Goal: Transaction & Acquisition: Book appointment/travel/reservation

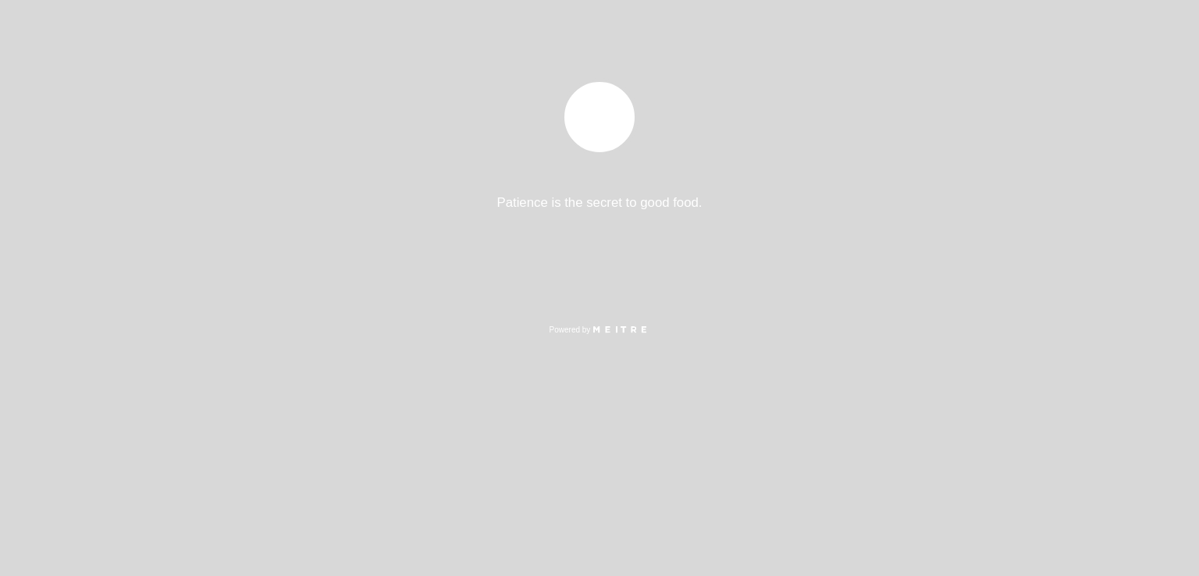
select select "es"
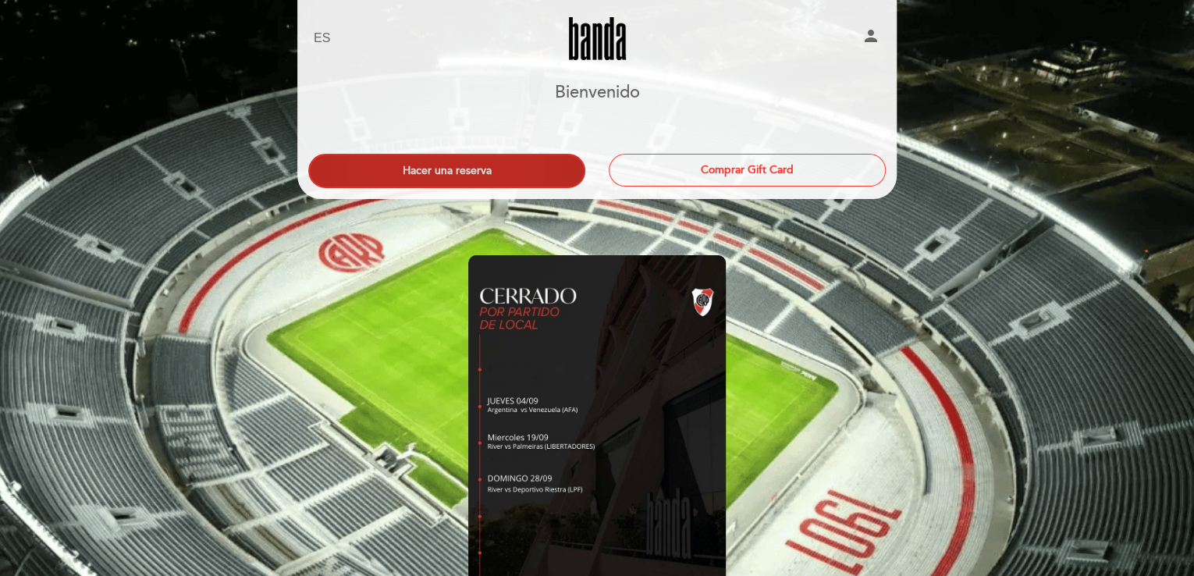
click at [478, 163] on button "Hacer una reserva" at bounding box center [446, 171] width 277 height 34
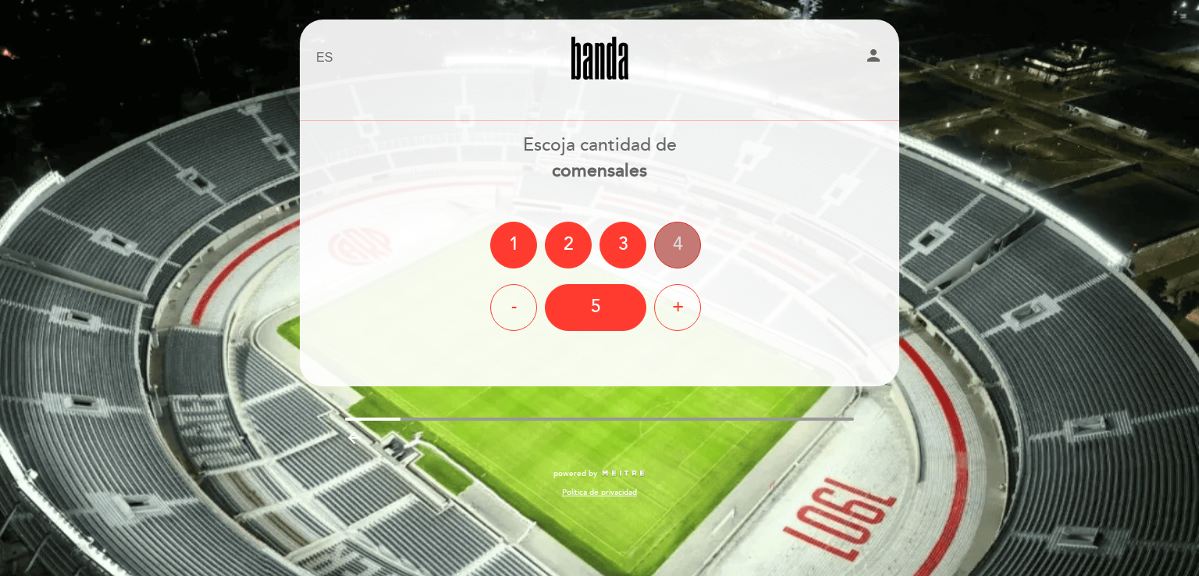
click at [677, 250] on div "4" at bounding box center [677, 245] width 47 height 47
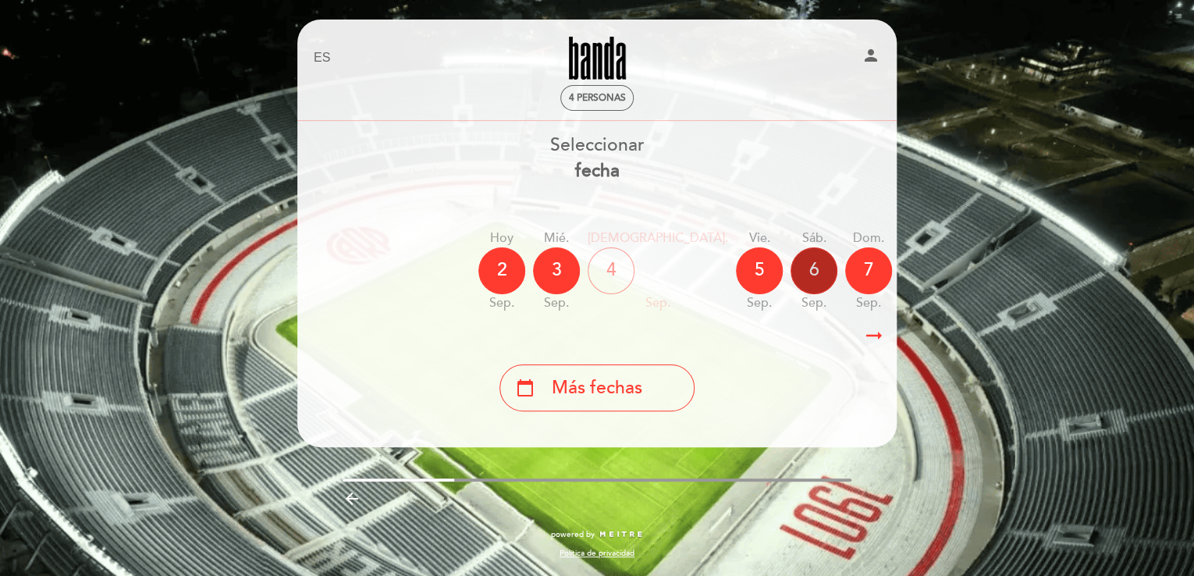
click at [791, 265] on div "6" at bounding box center [814, 270] width 47 height 47
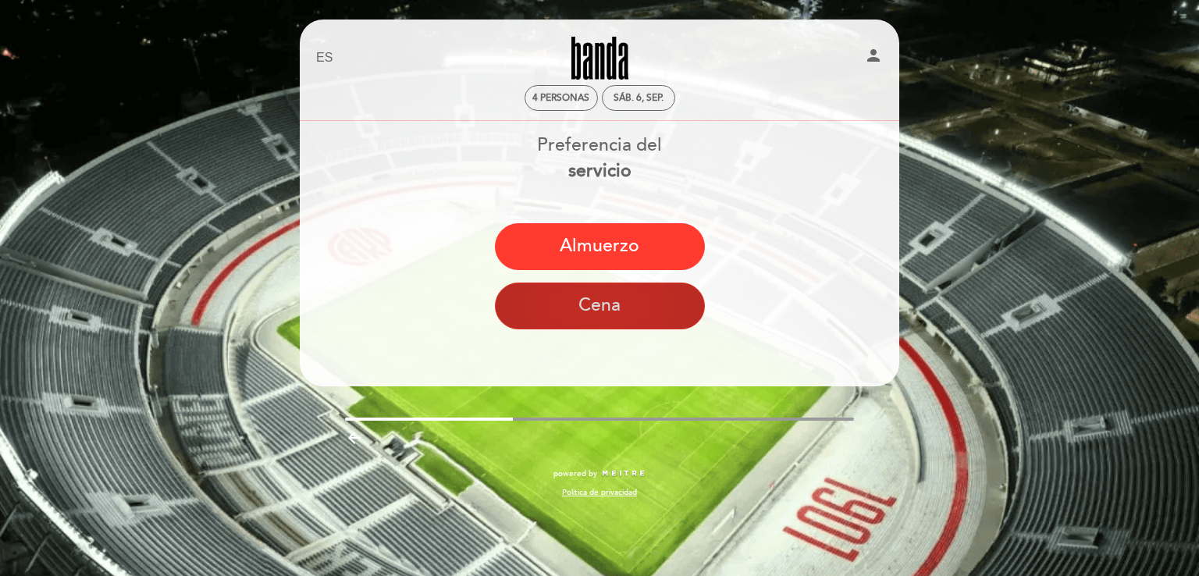
click at [583, 303] on button "Cena" at bounding box center [600, 306] width 210 height 47
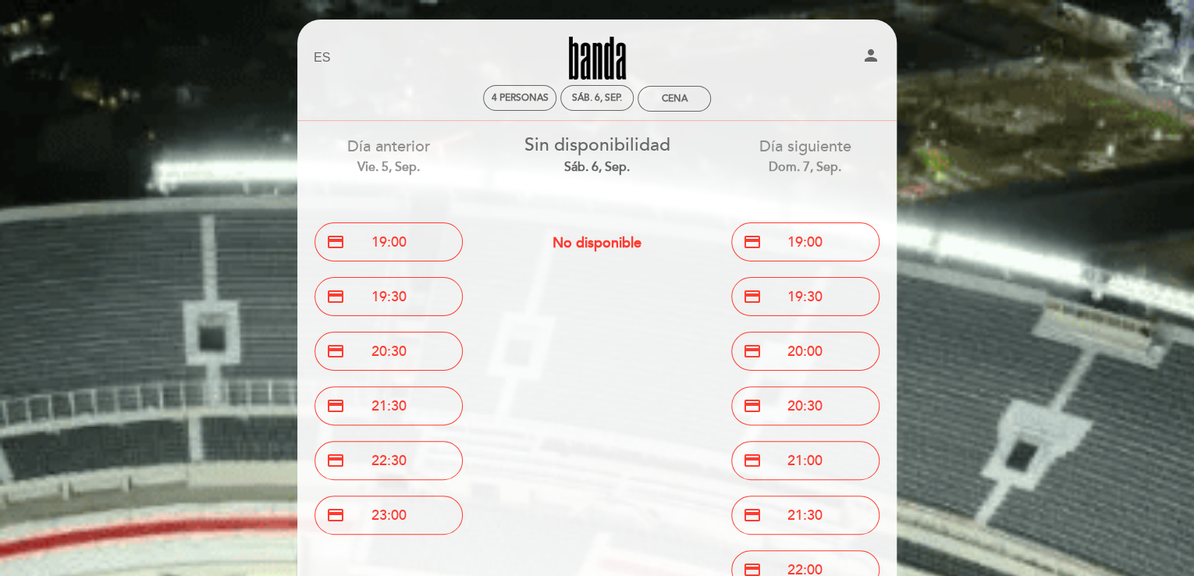
click at [597, 237] on span "No disponible" at bounding box center [597, 242] width 89 height 17
click at [674, 98] on div "Cena" at bounding box center [675, 99] width 26 height 12
select select "? undefined:undefined ?"
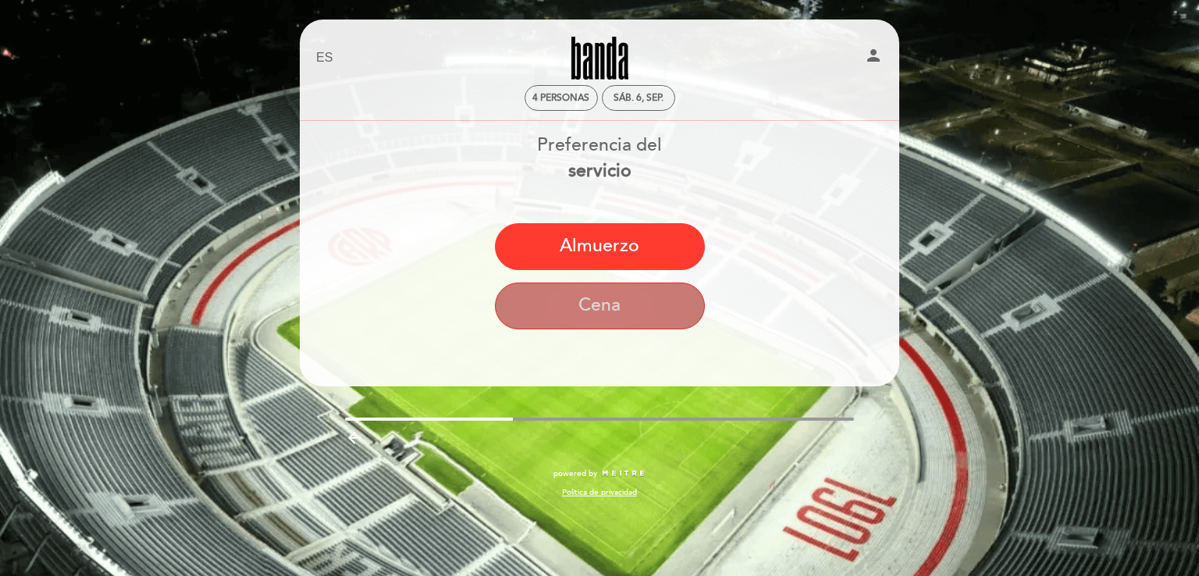
click at [587, 307] on button "Cena" at bounding box center [600, 306] width 210 height 47
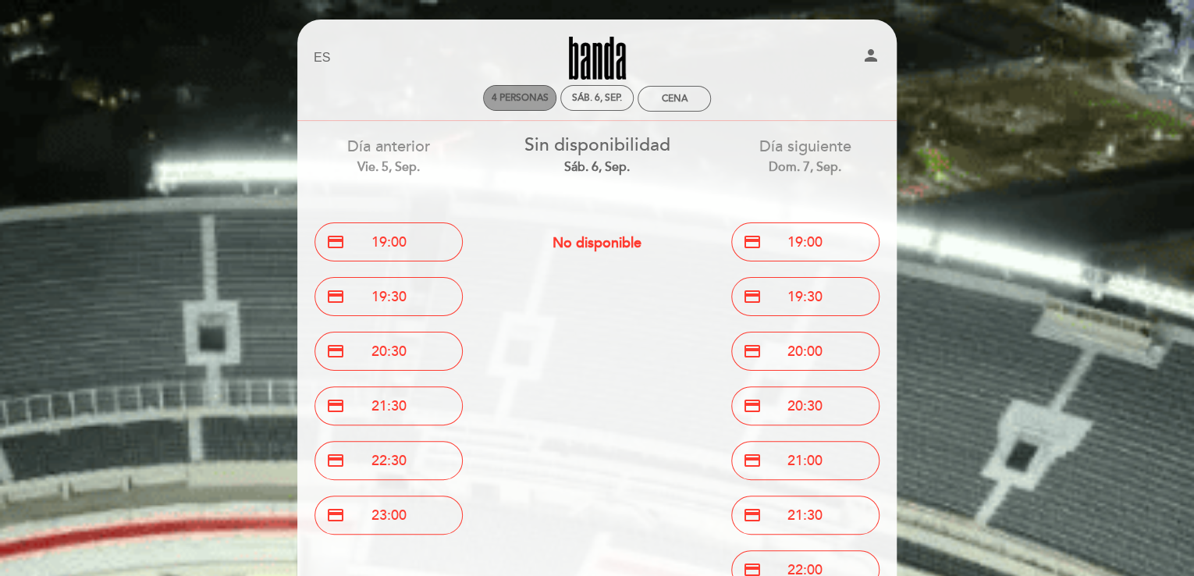
click at [539, 101] on span "4 personas" at bounding box center [520, 98] width 57 height 12
select select "? undefined:undefined ?"
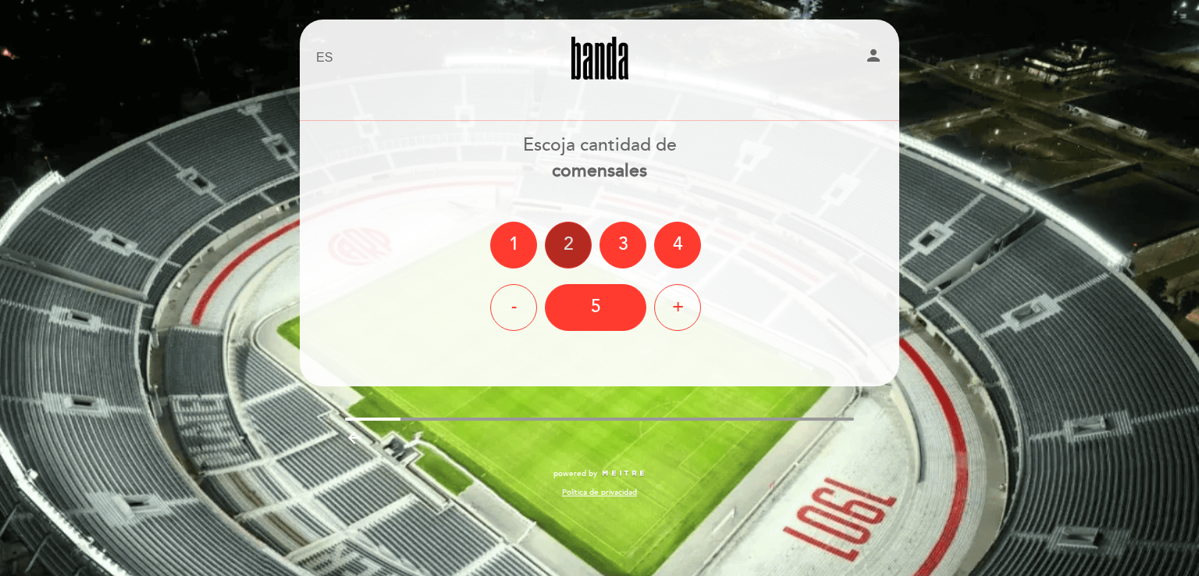
click at [556, 244] on div "2" at bounding box center [568, 245] width 47 height 47
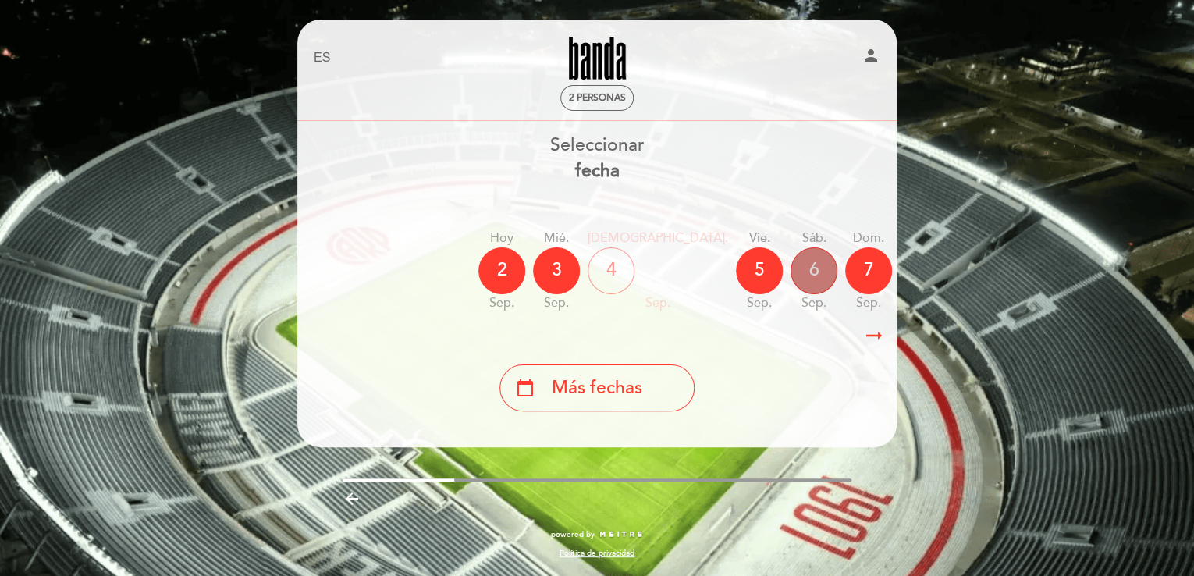
click at [791, 275] on div "6" at bounding box center [814, 270] width 47 height 47
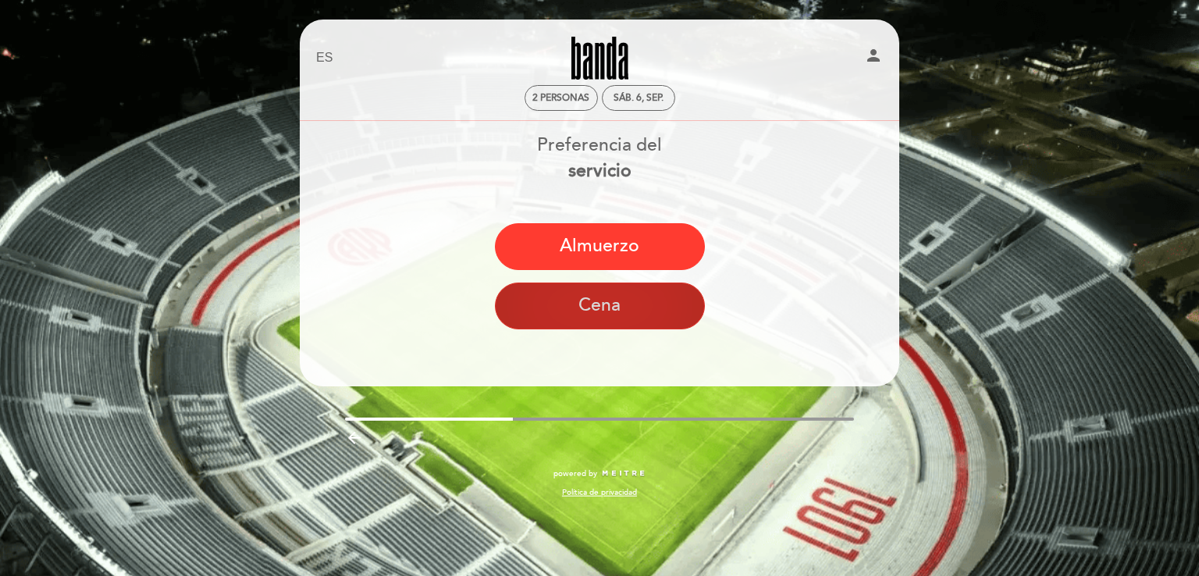
click at [561, 311] on button "Cena" at bounding box center [600, 306] width 210 height 47
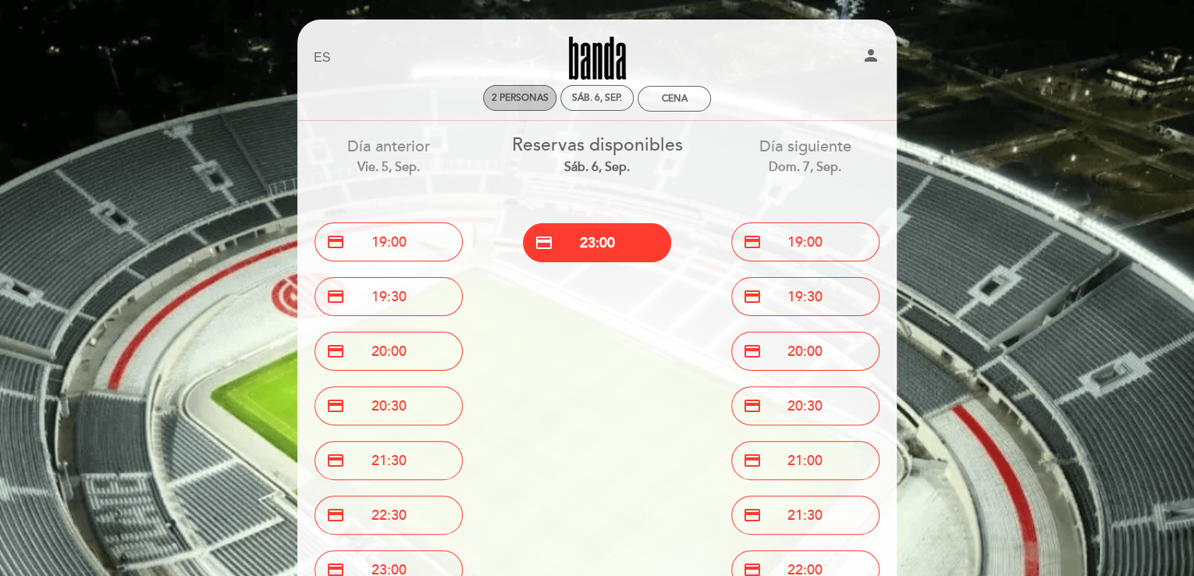
click at [515, 101] on span "2 personas" at bounding box center [520, 98] width 57 height 12
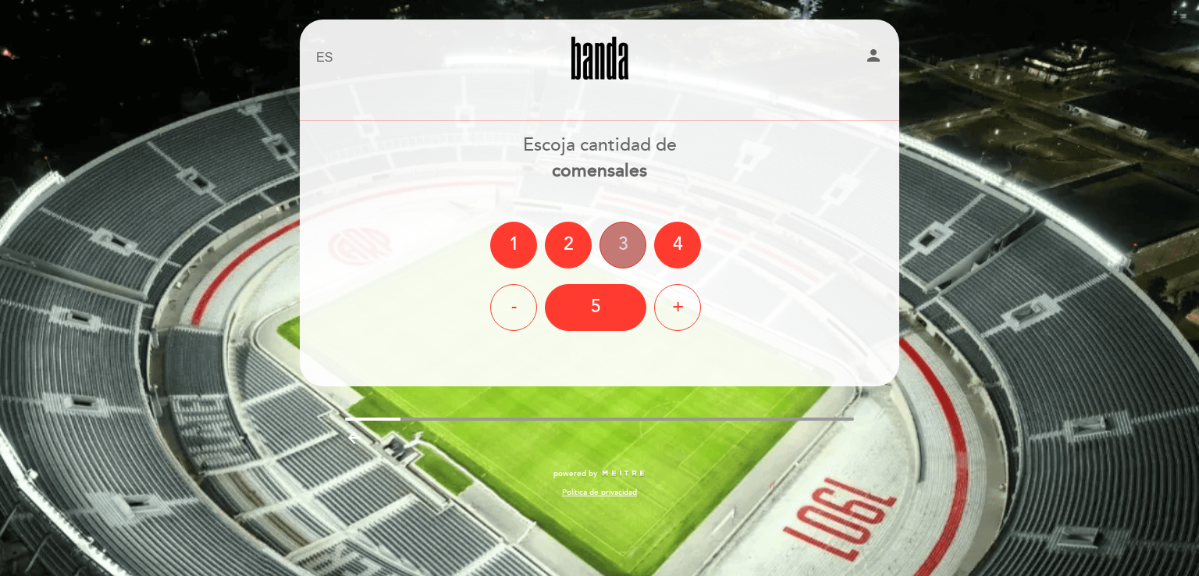
click at [629, 240] on div "3" at bounding box center [622, 245] width 47 height 47
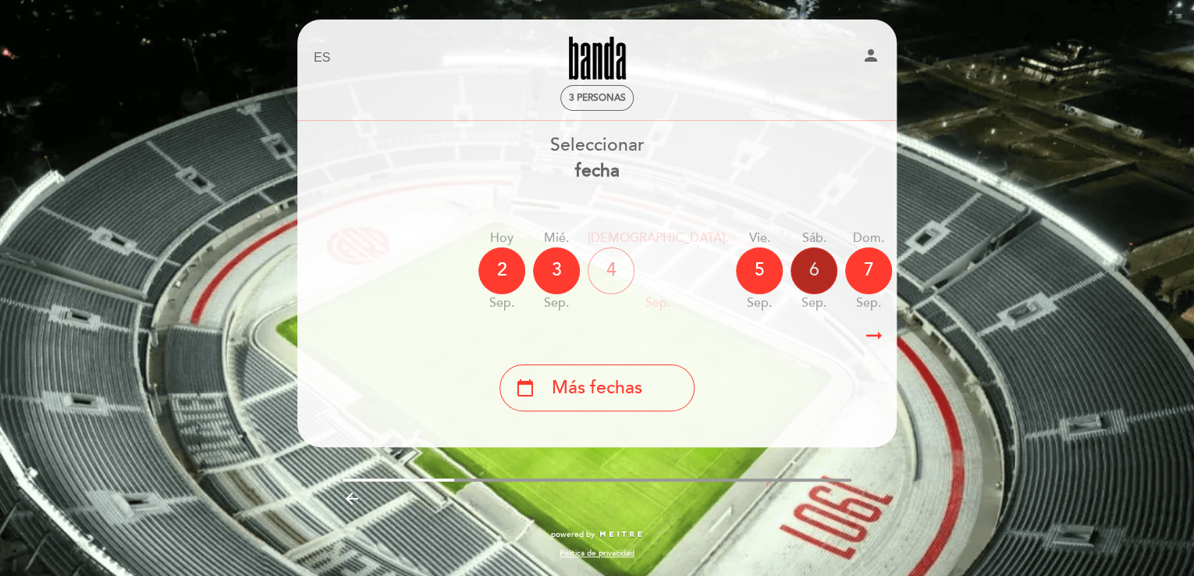
click at [791, 267] on div "6" at bounding box center [814, 270] width 47 height 47
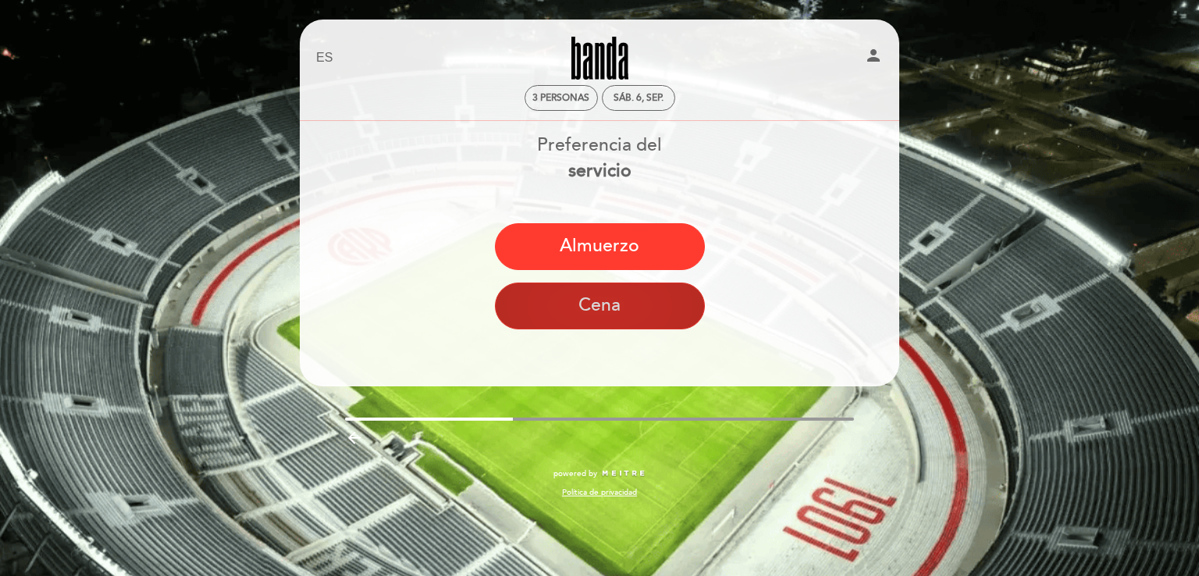
click at [592, 308] on button "Cena" at bounding box center [600, 306] width 210 height 47
